Goal: Task Accomplishment & Management: Manage account settings

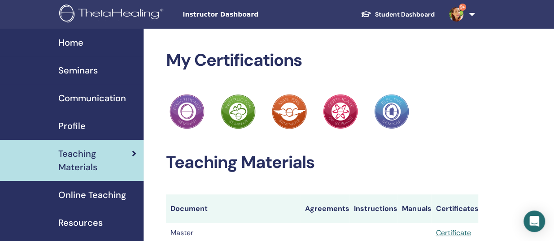
click at [471, 14] on link "9+" at bounding box center [460, 14] width 37 height 29
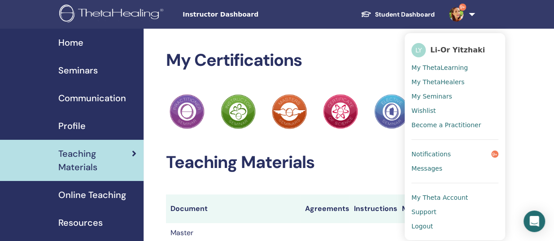
click at [417, 97] on span "My Seminars" at bounding box center [431, 96] width 40 height 8
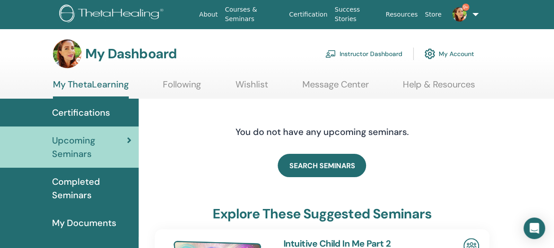
click at [369, 52] on link "Instructor Dashboard" at bounding box center [363, 54] width 77 height 20
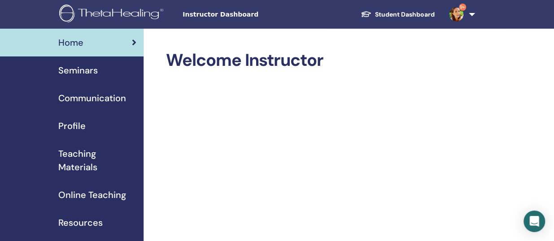
click at [71, 70] on span "Seminars" at bounding box center [77, 70] width 39 height 13
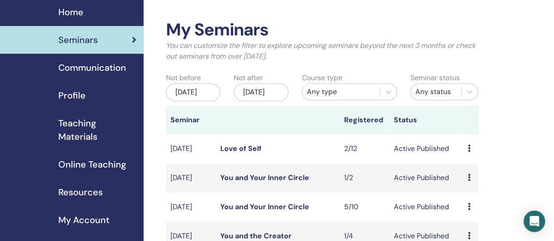
scroll to position [36, 0]
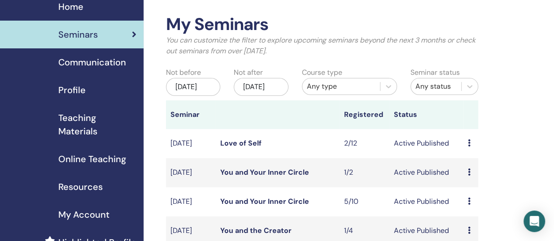
click at [279, 206] on link "You and Your Inner Circle" at bounding box center [264, 201] width 89 height 9
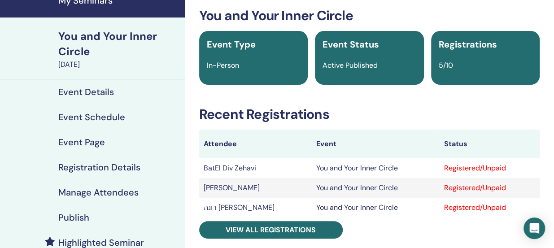
scroll to position [54, 0]
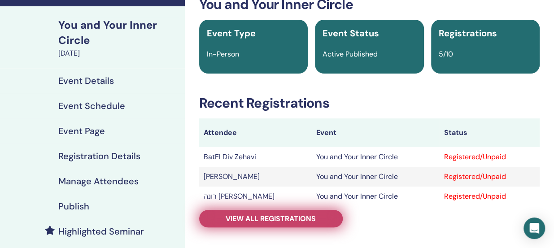
click at [303, 214] on span "View all registrations" at bounding box center [271, 218] width 90 height 9
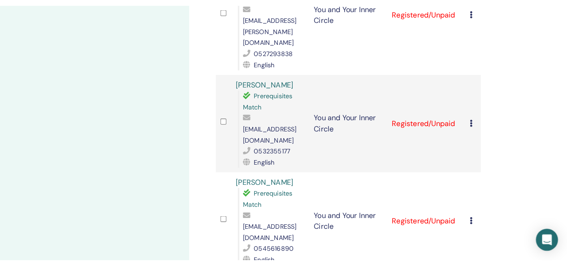
scroll to position [413, 0]
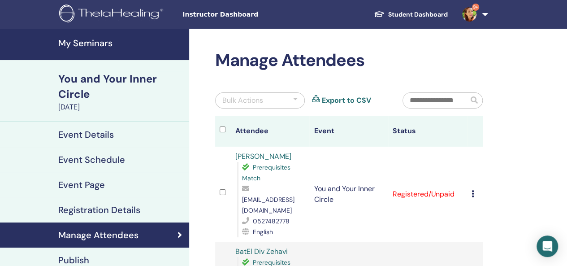
click at [297, 99] on div at bounding box center [295, 100] width 4 height 11
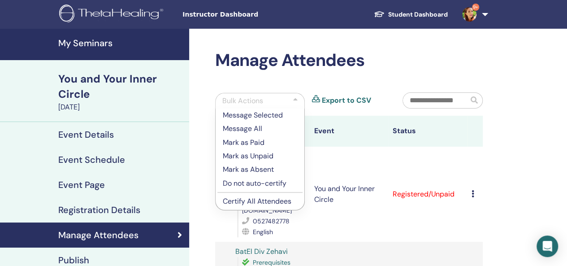
click at [263, 196] on p "Certify All Attendees" at bounding box center [260, 201] width 74 height 11
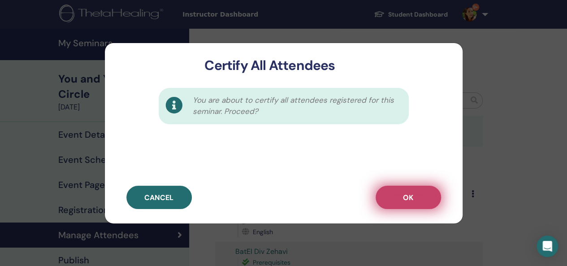
click at [398, 202] on button "OK" at bounding box center [408, 197] width 65 height 23
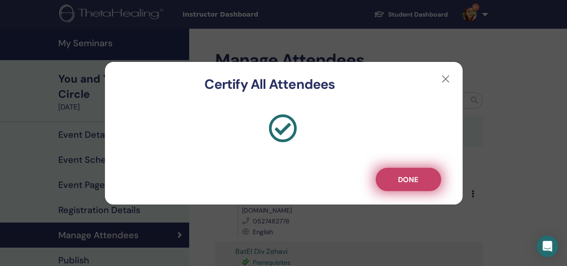
click at [402, 184] on button "Done" at bounding box center [408, 179] width 65 height 23
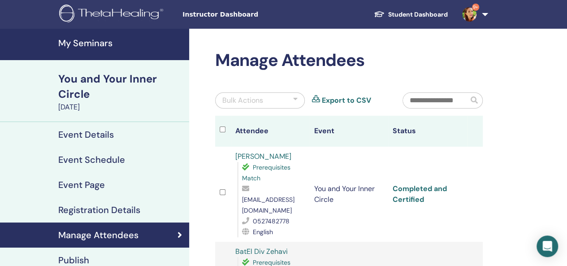
click at [423, 191] on link "Completed and Certified" at bounding box center [420, 194] width 54 height 20
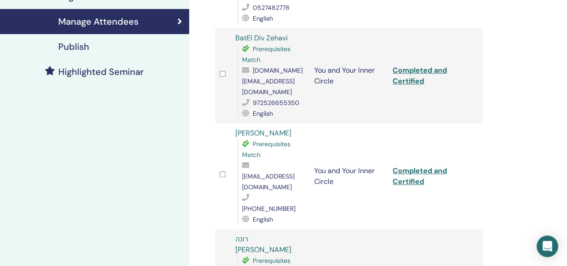
scroll to position [215, 0]
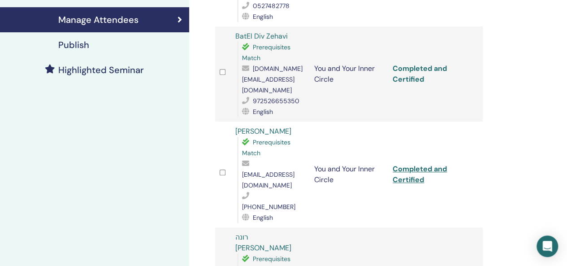
click at [407, 64] on link "Completed and Certified" at bounding box center [420, 74] width 54 height 20
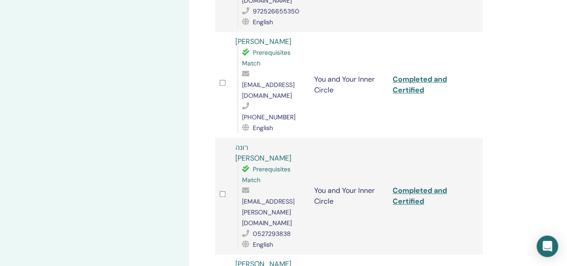
scroll to position [323, 0]
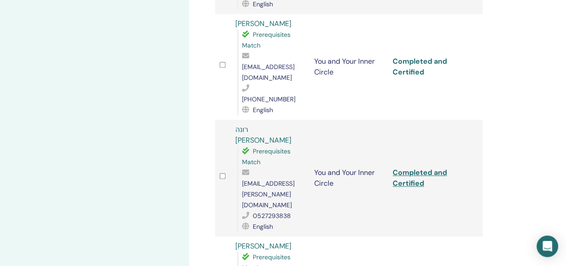
click at [401, 57] on link "Completed and Certified" at bounding box center [420, 67] width 54 height 20
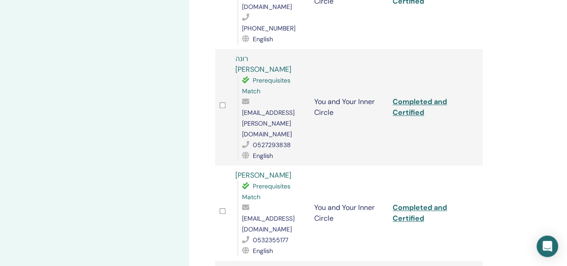
scroll to position [395, 0]
click at [417, 96] on link "Completed and Certified" at bounding box center [420, 106] width 54 height 20
click at [417, 202] on link "Completed and Certified" at bounding box center [420, 212] width 54 height 20
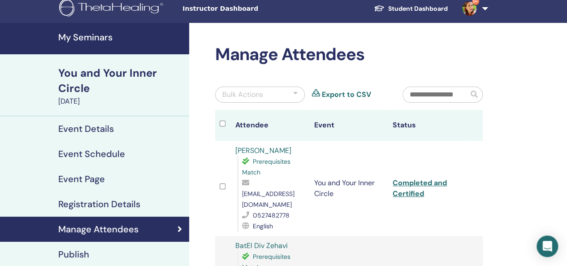
scroll to position [0, 0]
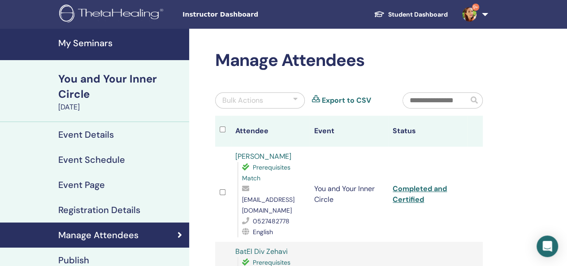
click at [80, 45] on h4 "My Seminars" at bounding box center [121, 43] width 126 height 11
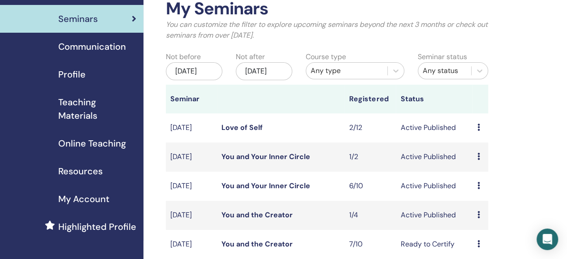
scroll to position [54, 0]
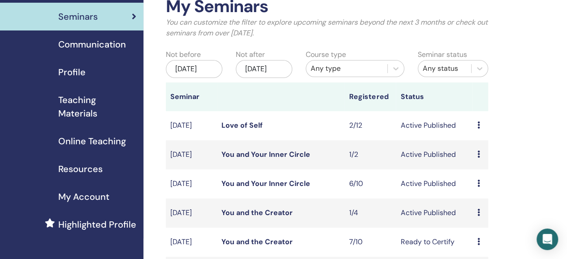
click at [269, 159] on link "You and Your Inner Circle" at bounding box center [266, 154] width 89 height 9
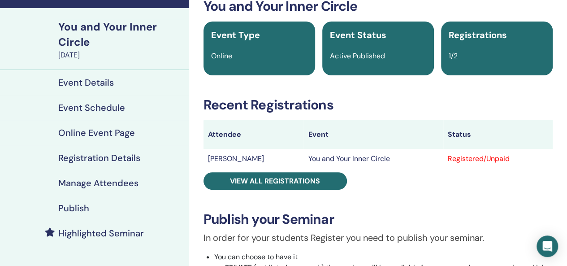
scroll to position [54, 0]
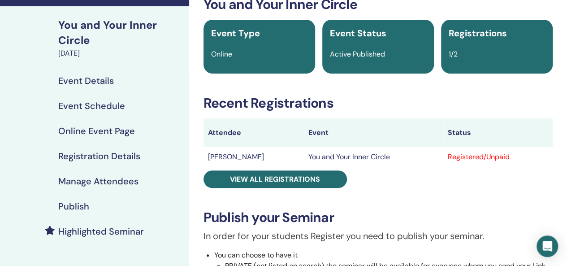
click at [61, 177] on h4 "Manage Attendees" at bounding box center [98, 181] width 80 height 11
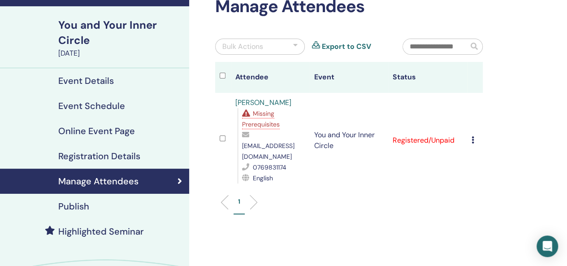
click at [473, 136] on icon at bounding box center [473, 139] width 3 height 7
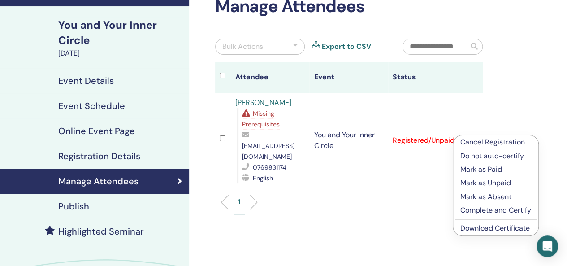
click at [487, 209] on p "Complete and Certify" at bounding box center [496, 210] width 71 height 11
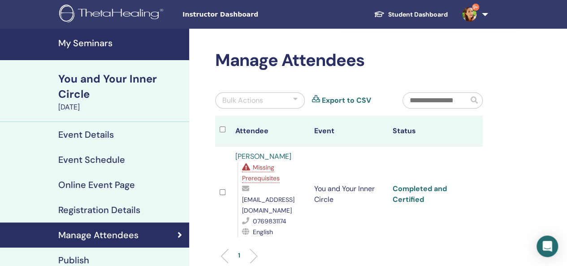
click at [425, 184] on link "Completed and Certified" at bounding box center [420, 194] width 54 height 20
drag, startPoint x: 316, startPoint y: 181, endPoint x: 322, endPoint y: 192, distance: 12.5
click at [322, 192] on td "You and Your Inner Circle" at bounding box center [349, 194] width 79 height 95
drag, startPoint x: 314, startPoint y: 182, endPoint x: 333, endPoint y: 194, distance: 22.8
click at [333, 194] on td "You and Your Inner Circle" at bounding box center [349, 194] width 79 height 95
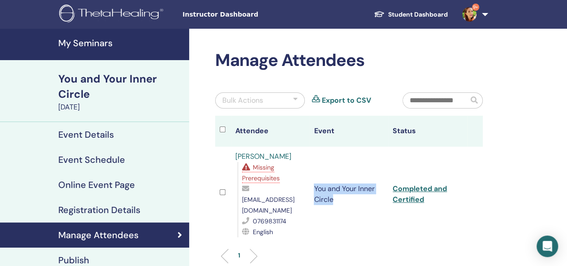
copy td "You and Your Inner Circle"
click at [369, 207] on td "You and Your Inner Circle" at bounding box center [349, 194] width 79 height 95
